Goal: Task Accomplishment & Management: Use online tool/utility

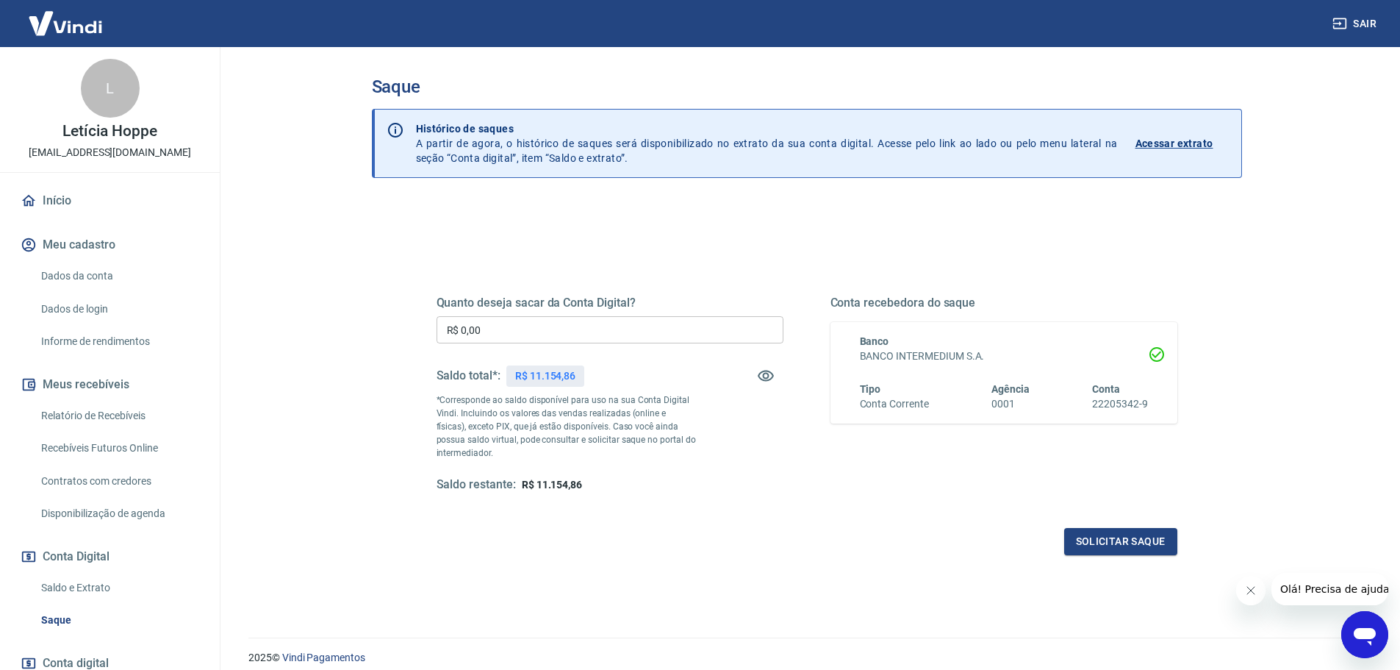
drag, startPoint x: 498, startPoint y: 312, endPoint x: 498, endPoint y: 331, distance: 19.1
click at [498, 312] on div "Quanto deseja sacar da Conta Digital? R$ 0,00 ​ Saldo total*: R$ 11.154,86 *Cor…" at bounding box center [610, 393] width 347 height 197
click at [498, 331] on input "R$ 0,00" at bounding box center [610, 329] width 347 height 27
drag, startPoint x: 528, startPoint y: 322, endPoint x: 253, endPoint y: 306, distance: 276.0
click at [255, 309] on main "Saque Histórico de saques A partir de agora, o histórico de saques será disponi…" at bounding box center [806, 358] width 1187 height 623
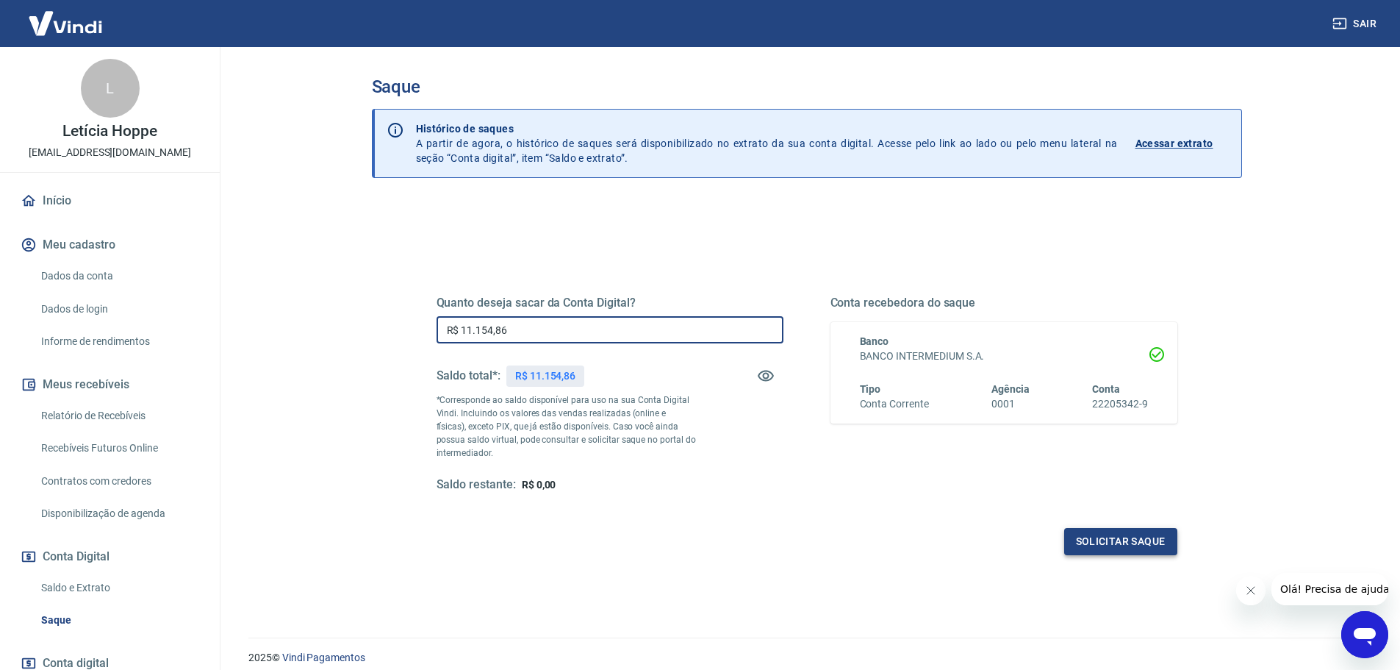
type input "R$ 11.154,86"
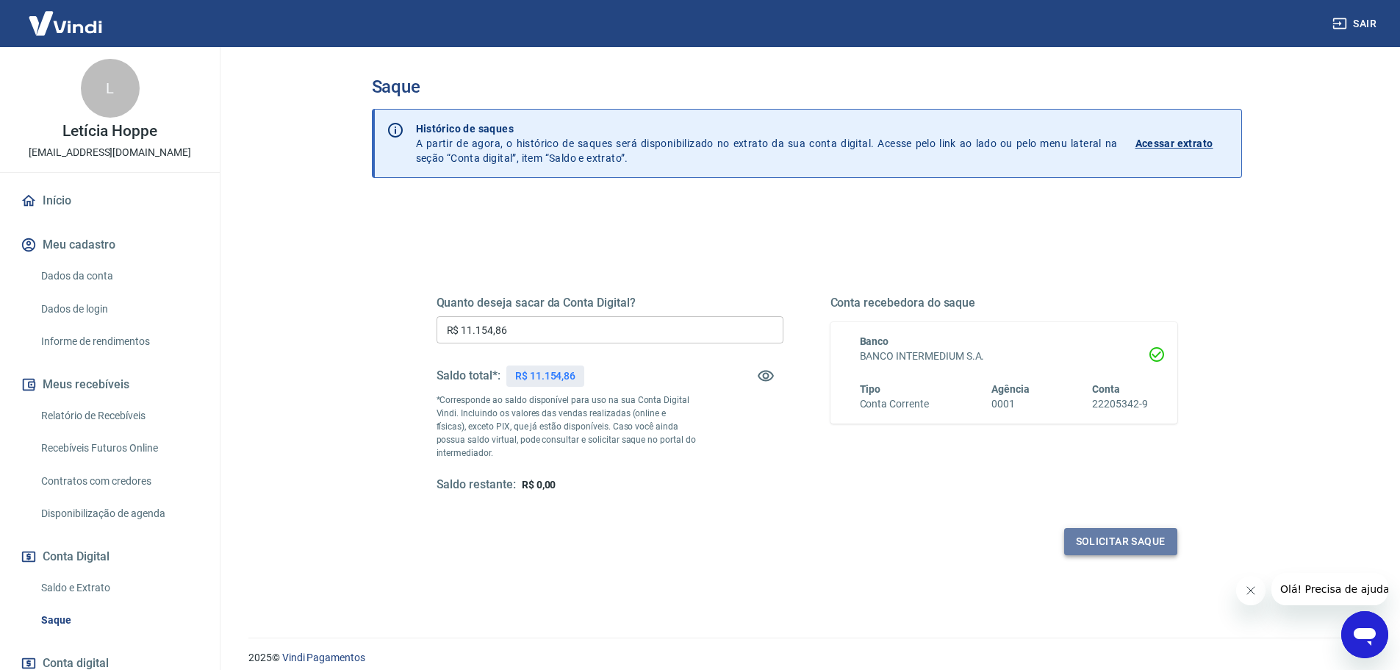
click at [1080, 543] on button "Solicitar saque" at bounding box center [1120, 541] width 113 height 27
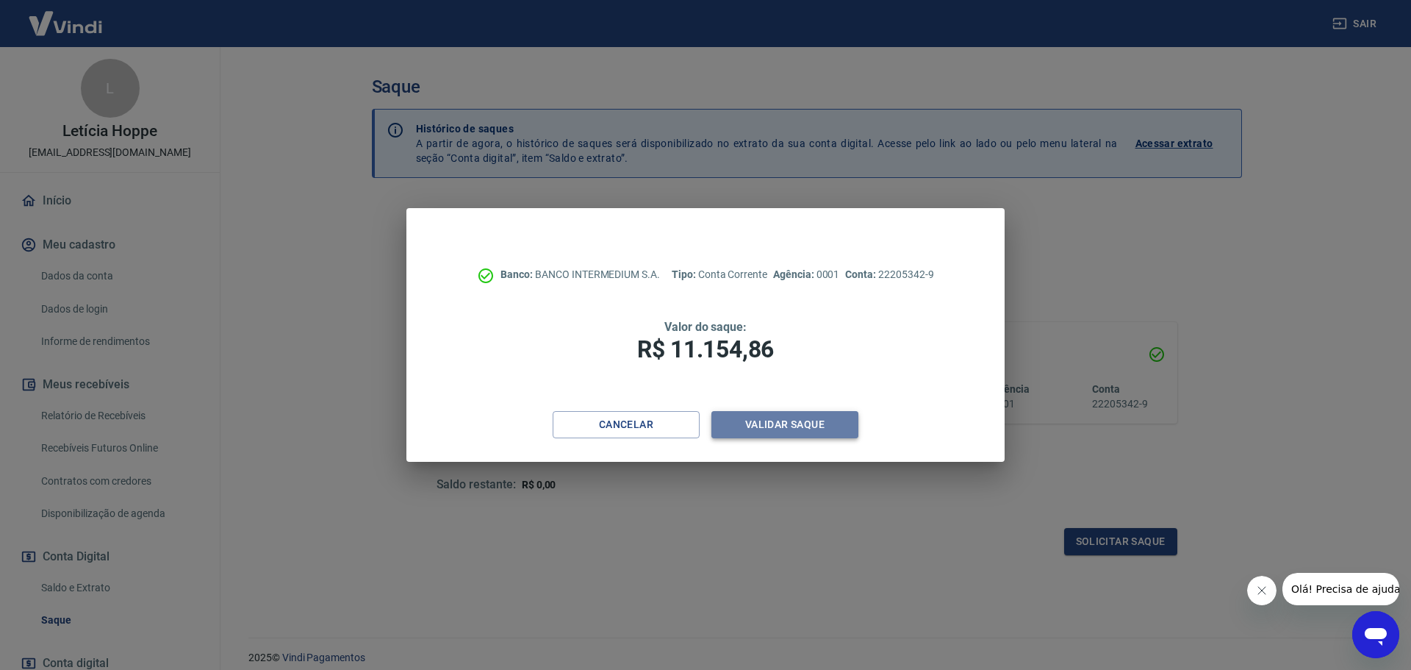
click at [757, 426] on button "Validar saque" at bounding box center [784, 424] width 147 height 27
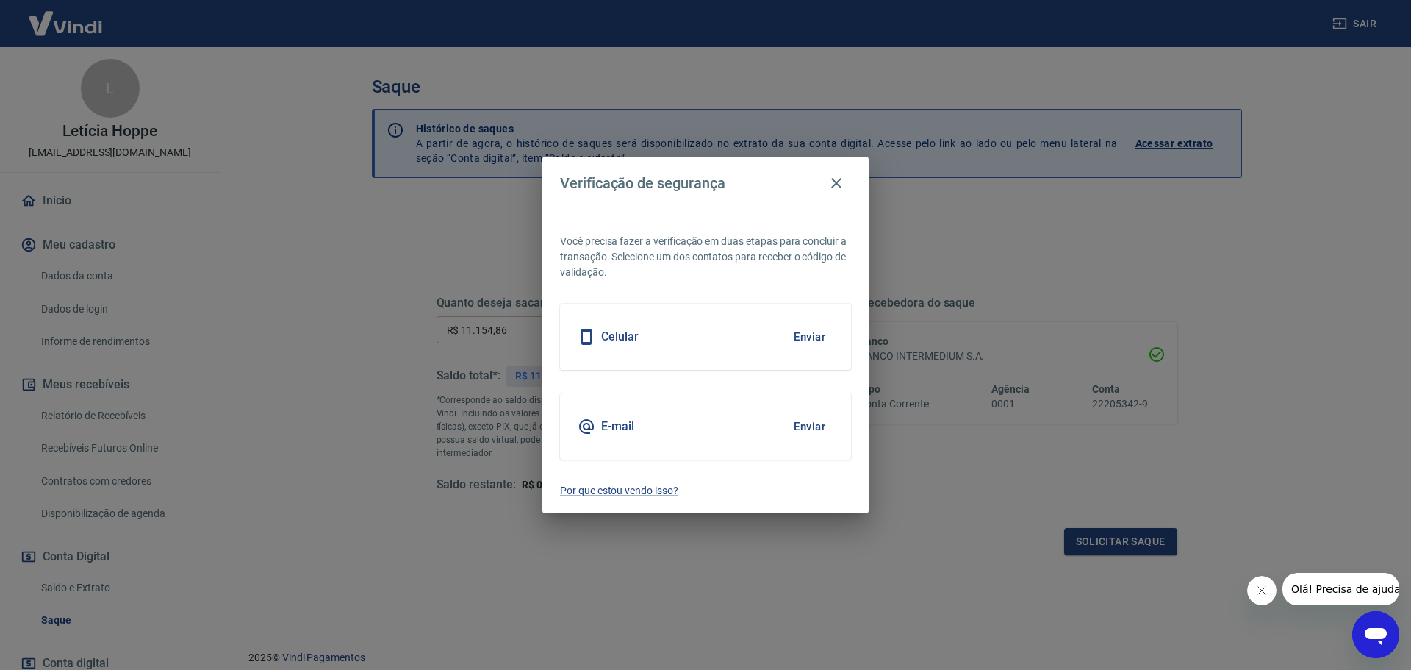
click at [805, 334] on button "Enviar" at bounding box center [810, 336] width 48 height 31
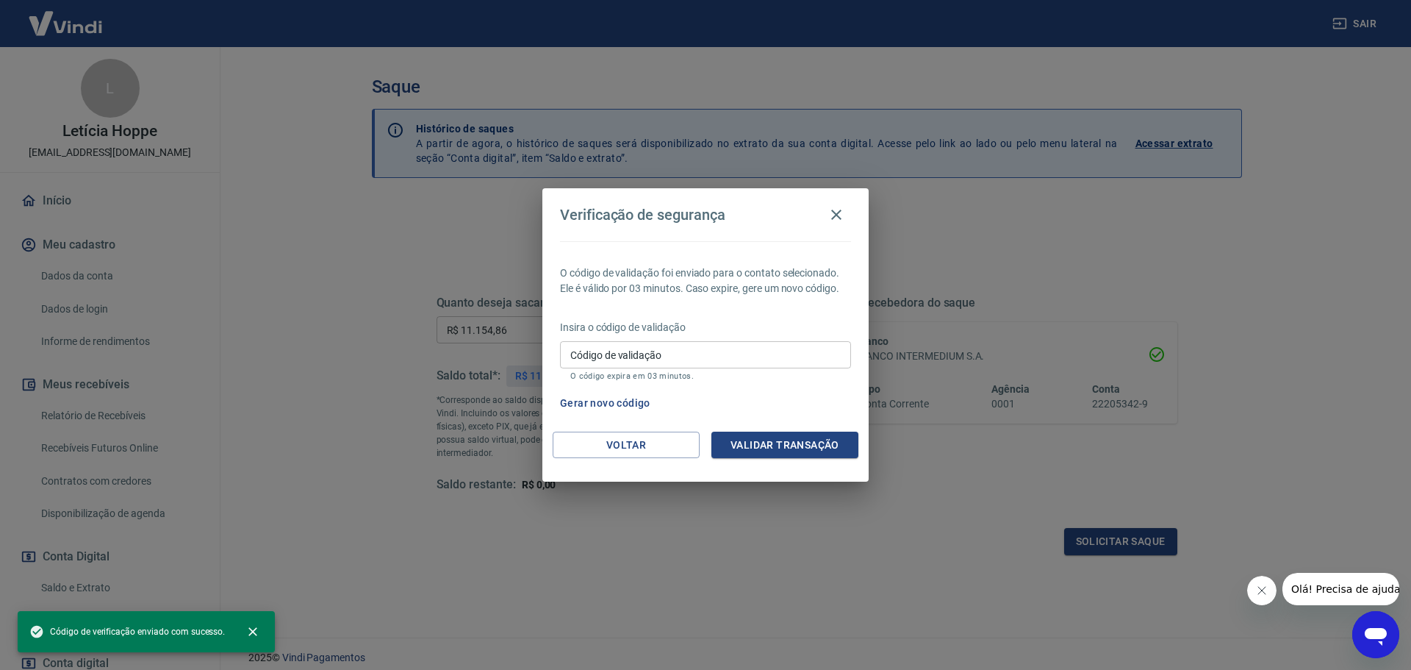
click at [750, 356] on input "Código de validação" at bounding box center [705, 354] width 291 height 27
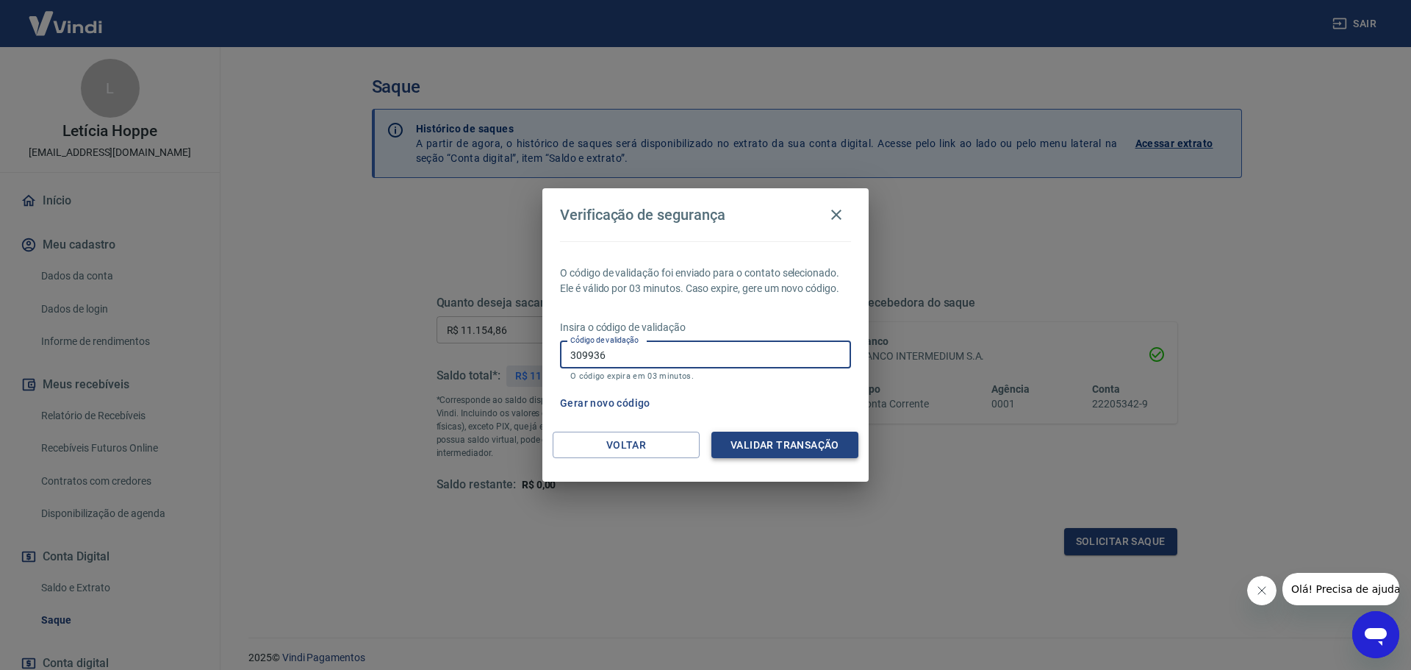
type input "309936"
click at [816, 452] on button "Validar transação" at bounding box center [784, 444] width 147 height 27
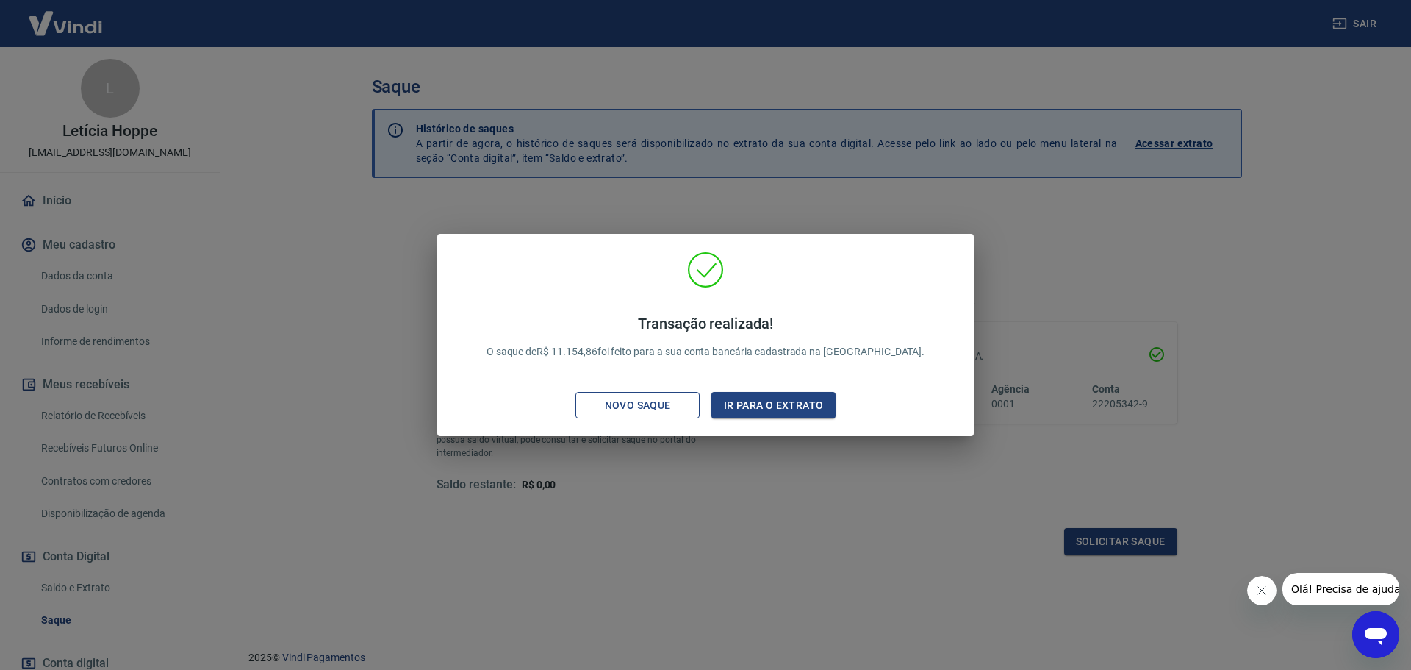
click at [670, 403] on div "Novo saque" at bounding box center [637, 405] width 101 height 18
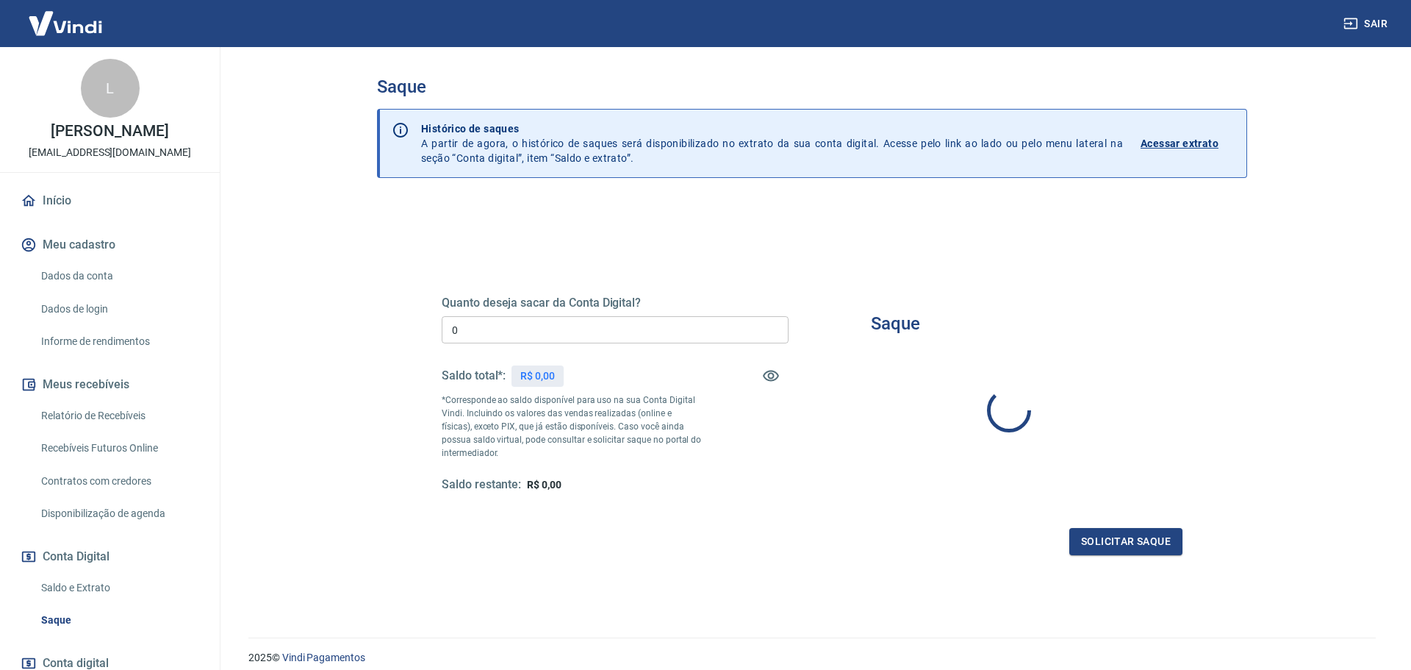
type input "R$ 0,00"
